Goal: Task Accomplishment & Management: Manage account settings

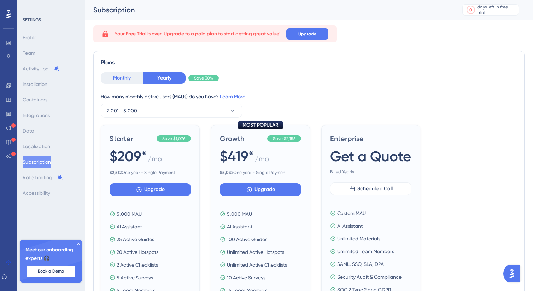
click at [128, 77] on button "Monthly" at bounding box center [122, 77] width 42 height 11
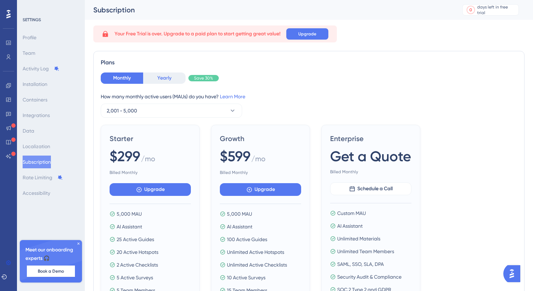
click at [160, 78] on button "Yearly" at bounding box center [164, 77] width 42 height 11
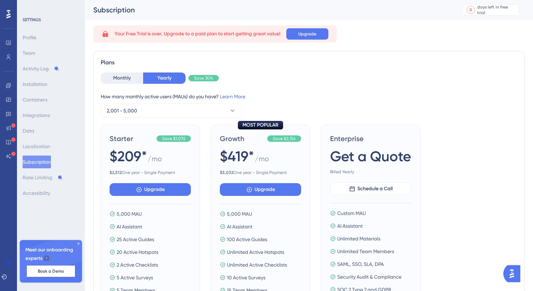
click at [49, 159] on button "Subscription" at bounding box center [37, 161] width 28 height 13
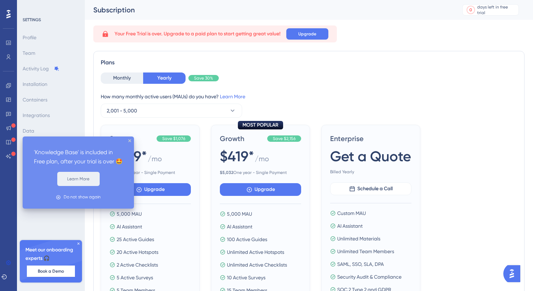
click at [87, 178] on button "Learn More" at bounding box center [78, 179] width 42 height 14
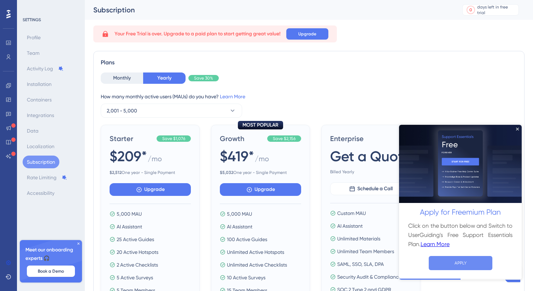
click at [452, 261] on button "APPLY" at bounding box center [461, 263] width 64 height 14
